Goal: Transaction & Acquisition: Book appointment/travel/reservation

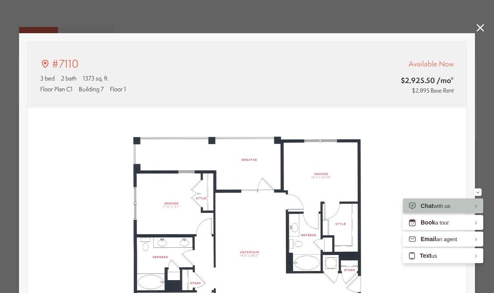
scroll to position [330, 0]
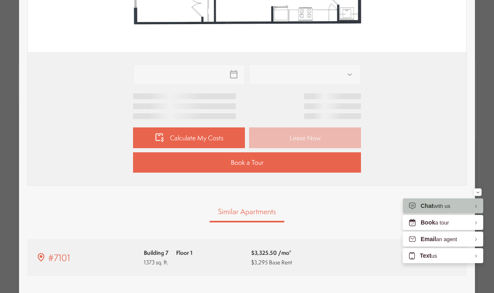
type input "**********"
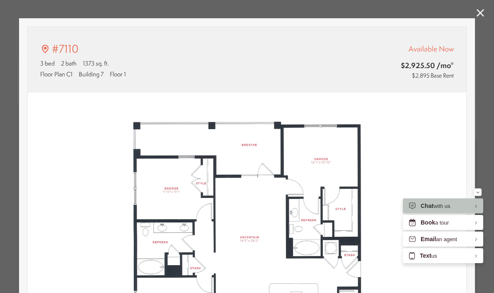
scroll to position [0, 0]
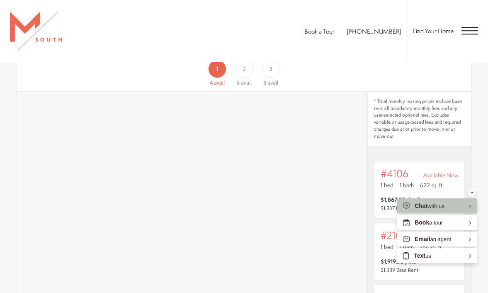
scroll to position [439, 0]
click at [242, 75] on span "2" at bounding box center [243, 70] width 3 height 9
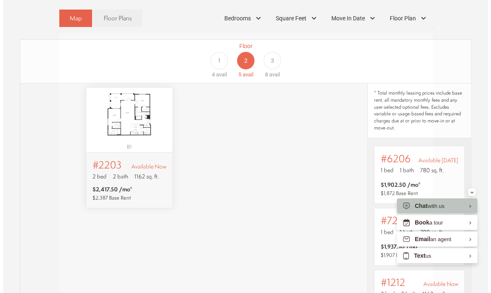
scroll to position [0, 0]
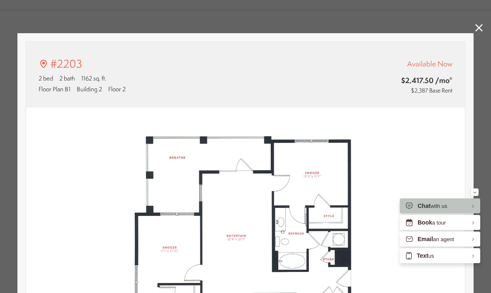
type input "**********"
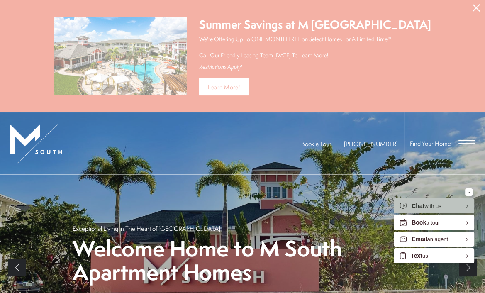
click at [254, 240] on p "Welcome Home to M South Apartment Homes" at bounding box center [243, 260] width 340 height 47
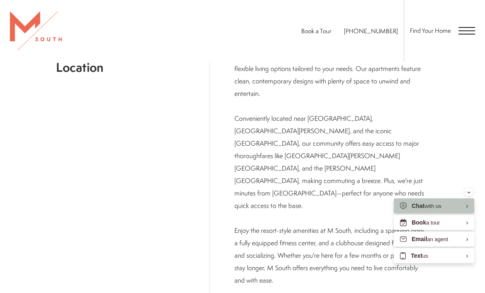
scroll to position [446, 0]
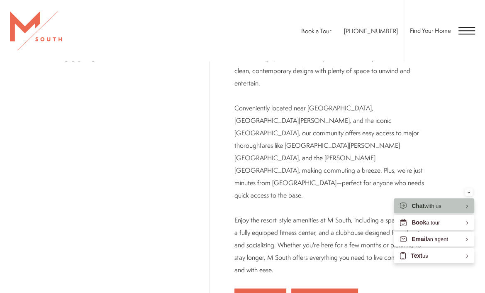
click at [410, 34] on span "Find Your Home" at bounding box center [430, 31] width 41 height 9
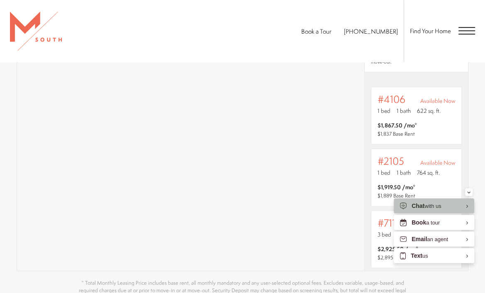
scroll to position [517, 0]
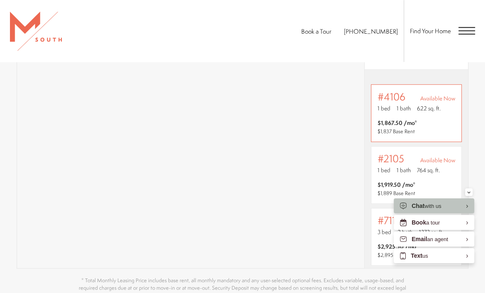
click at [0, 0] on img "View #4106" at bounding box center [0, 0] width 0 height 0
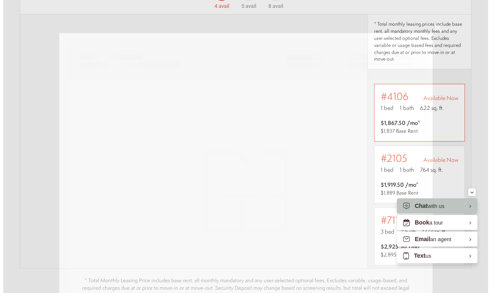
scroll to position [0, 0]
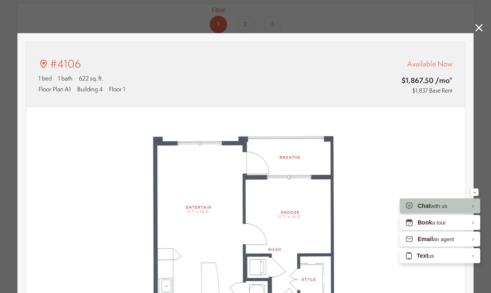
type input "**********"
click at [475, 32] on link at bounding box center [478, 29] width 7 height 10
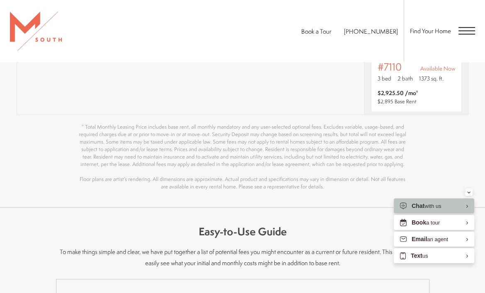
scroll to position [677, 0]
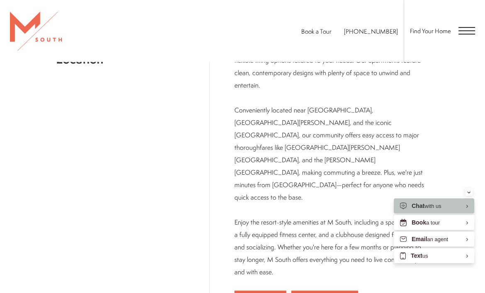
scroll to position [446, 0]
